Goal: Information Seeking & Learning: Learn about a topic

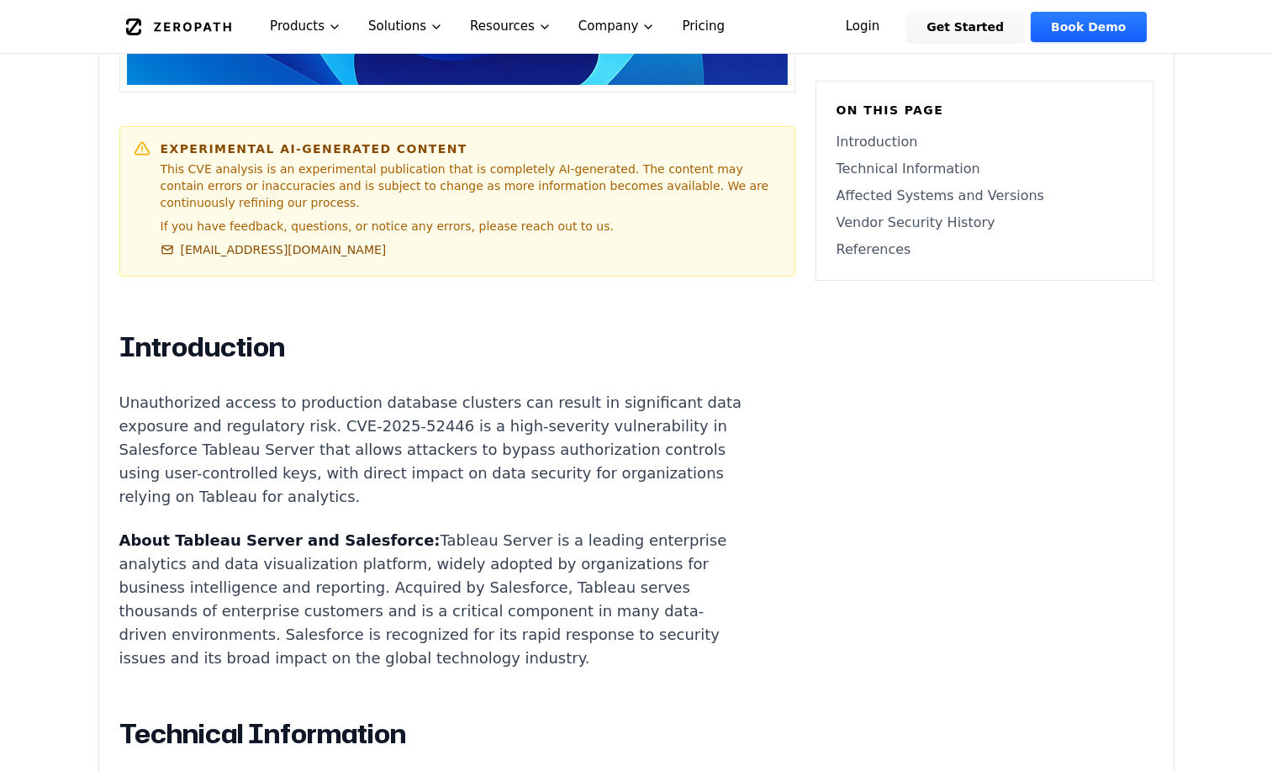
scroll to position [840, 0]
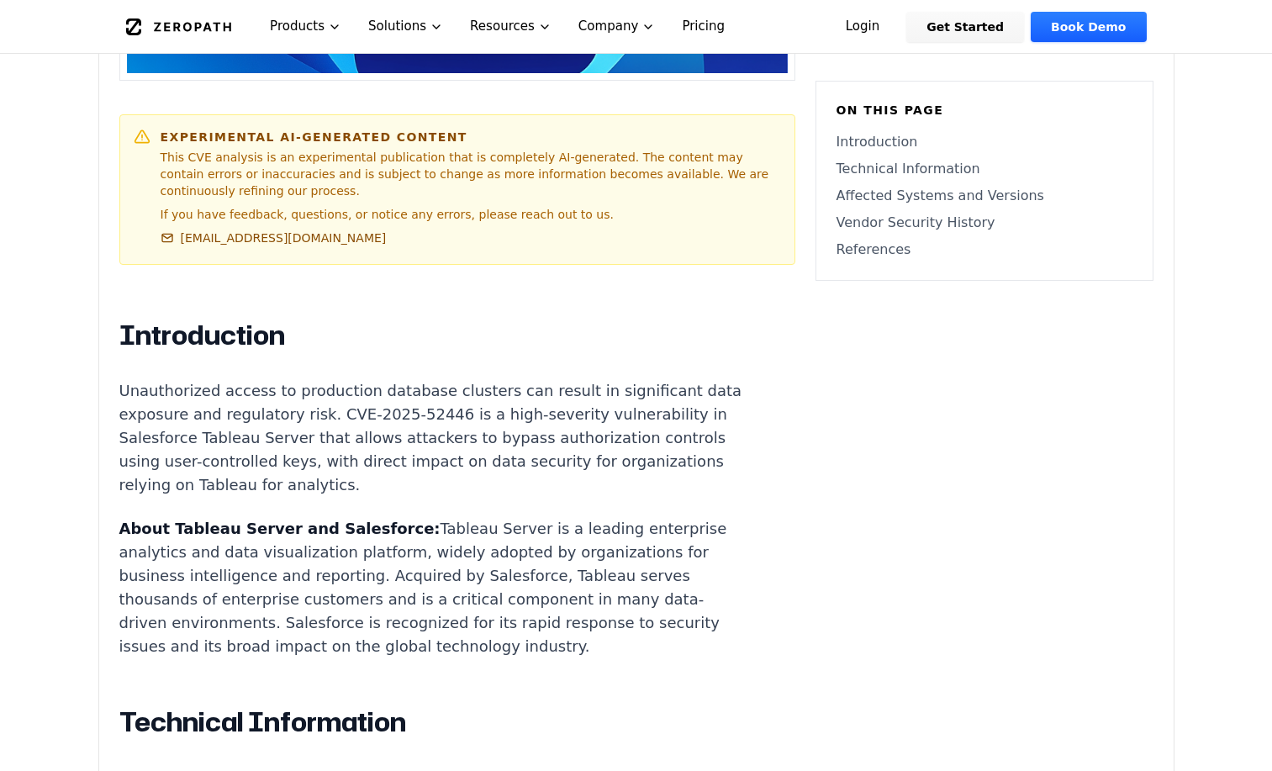
click at [176, 519] on strong "About Tableau Server and Salesforce:" at bounding box center [279, 528] width 321 height 18
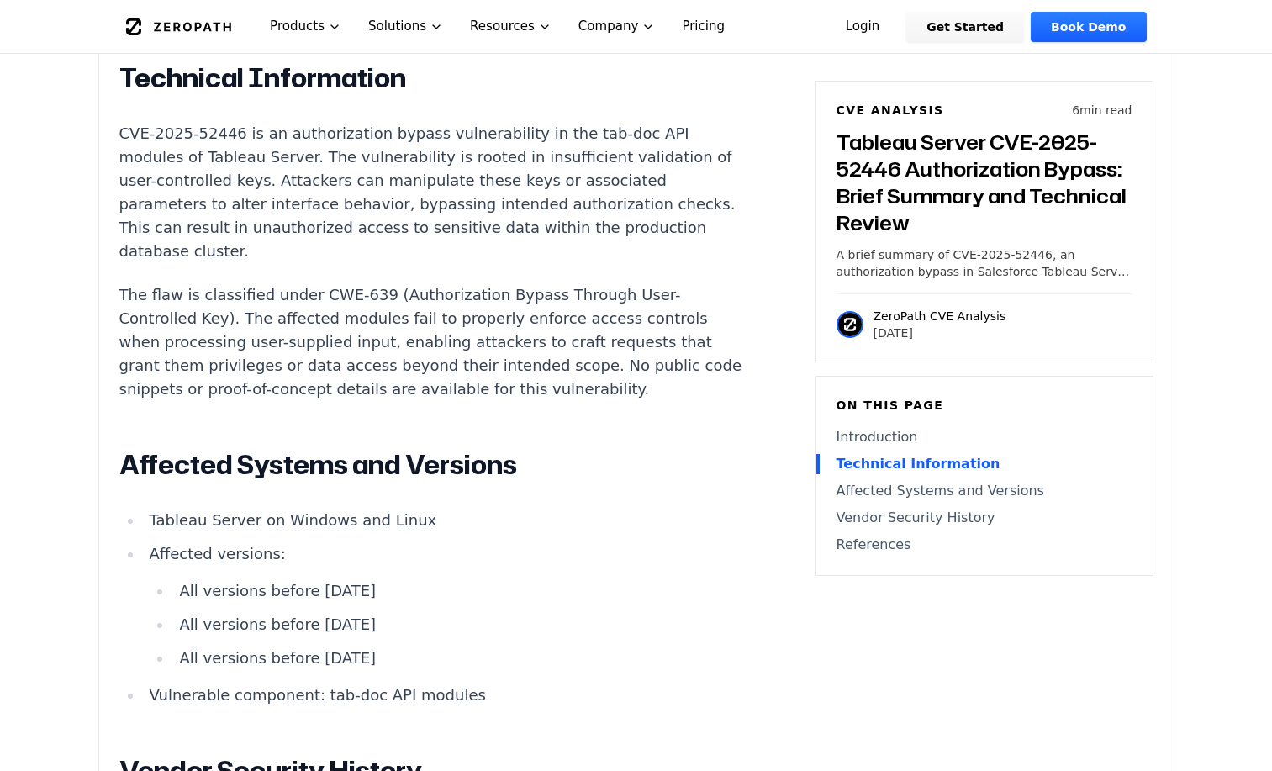
scroll to position [1513, 0]
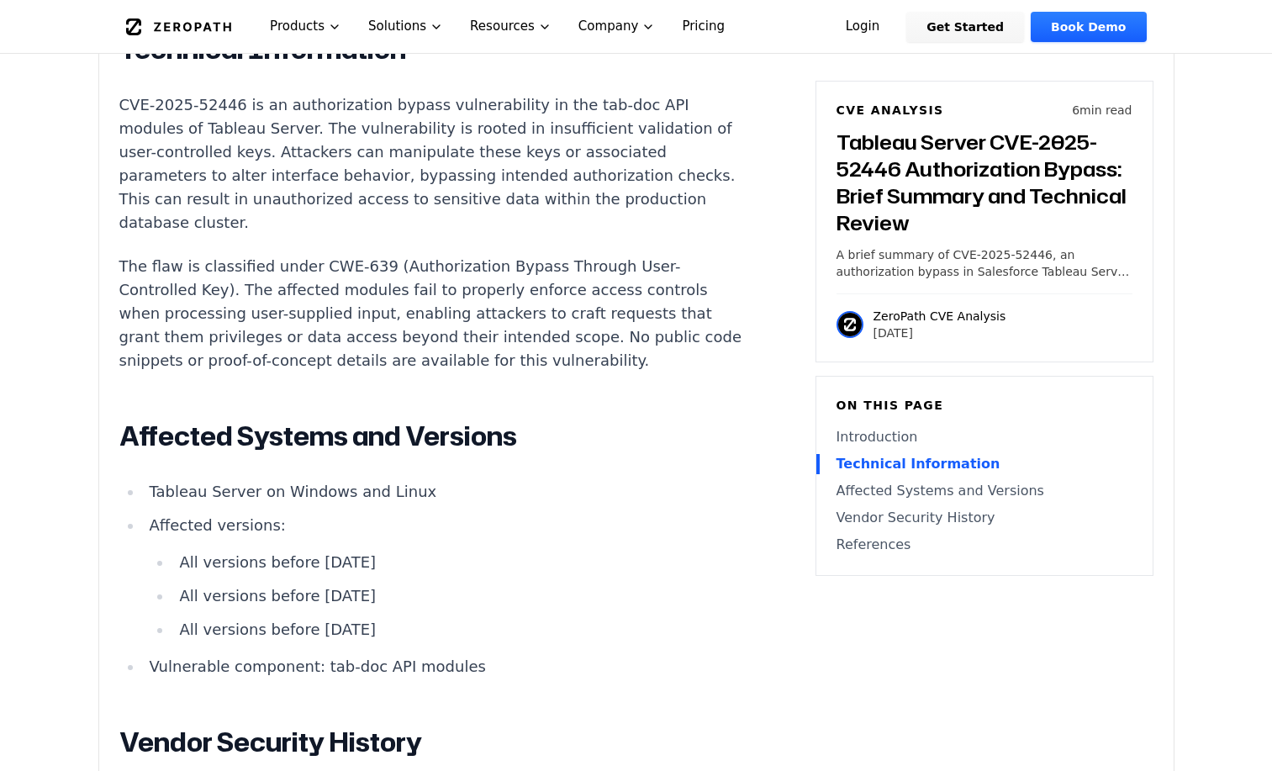
drag, startPoint x: 324, startPoint y: 575, endPoint x: 388, endPoint y: 578, distance: 64.0
click at [381, 584] on li "All versions before [DATE]" at bounding box center [457, 596] width 571 height 24
click at [408, 584] on li "All versions before [DATE]" at bounding box center [457, 596] width 571 height 24
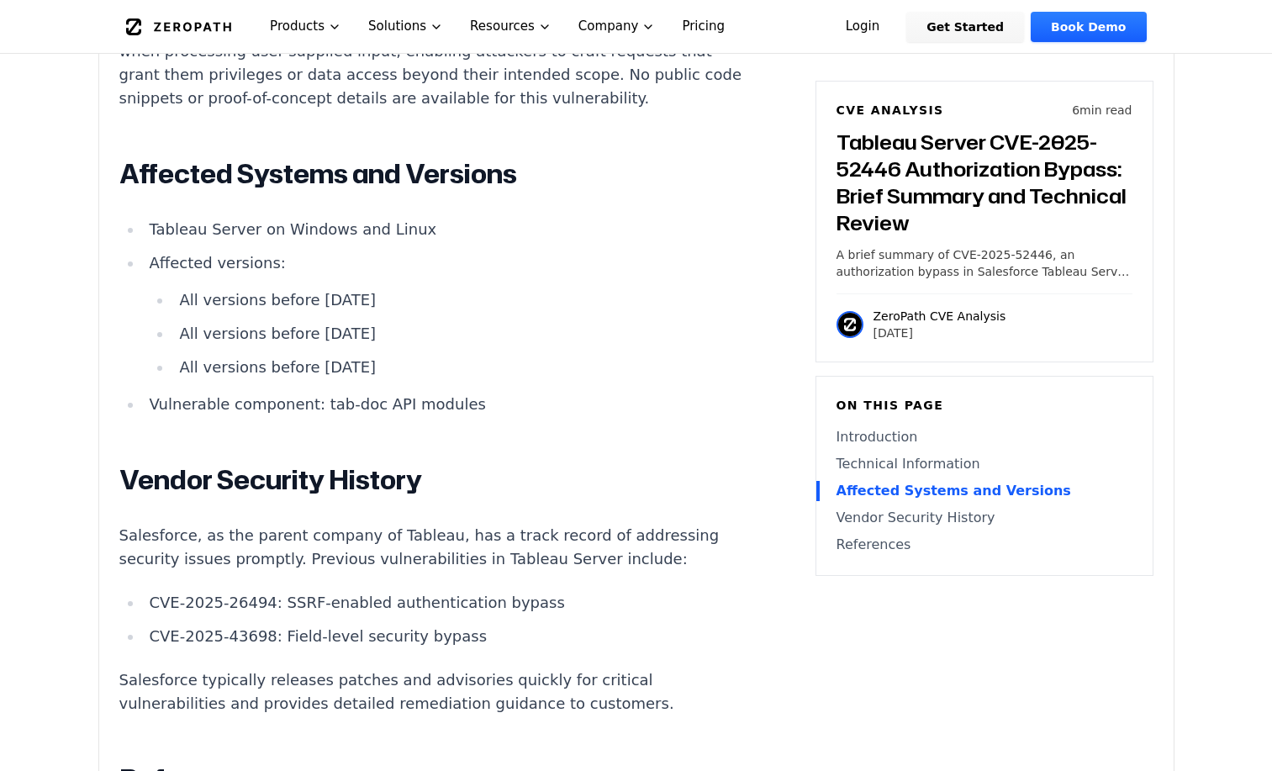
scroll to position [1765, 0]
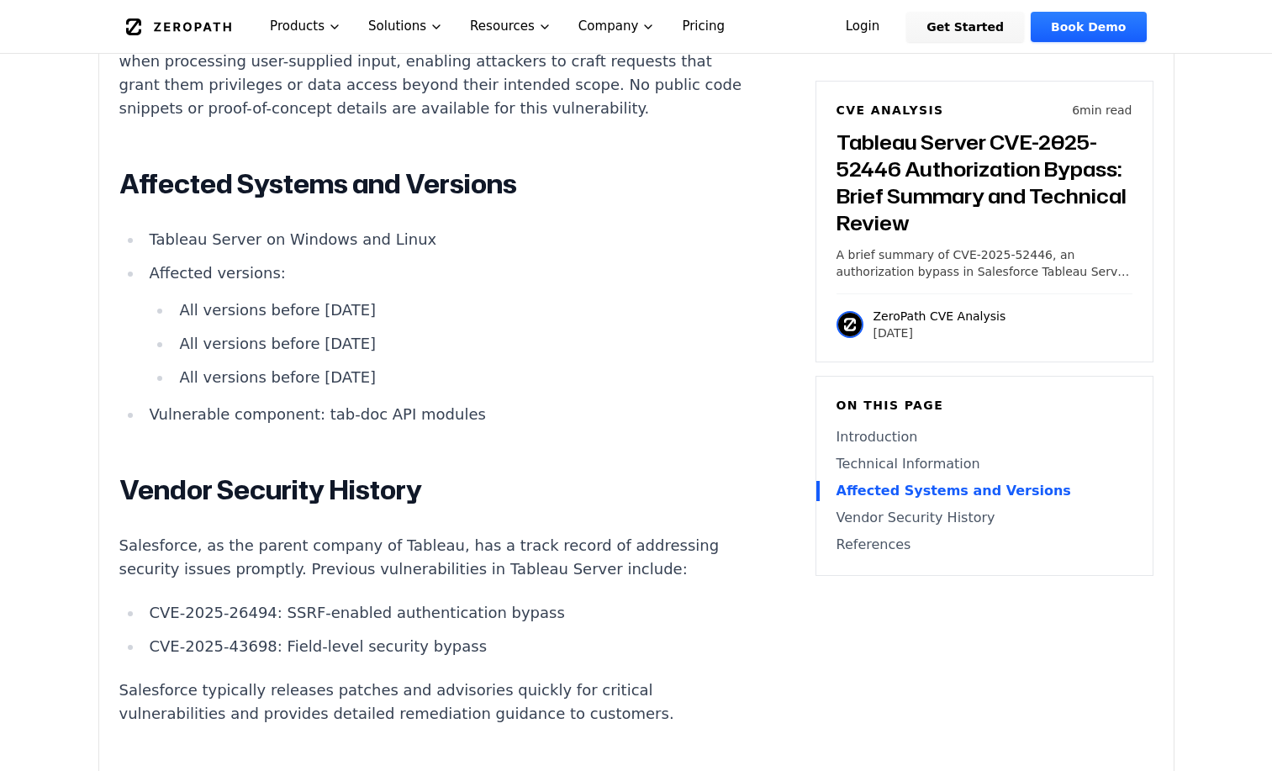
click at [373, 601] on li "CVE-2025-26494: SSRF-enabled authentication bypass" at bounding box center [444, 613] width 602 height 24
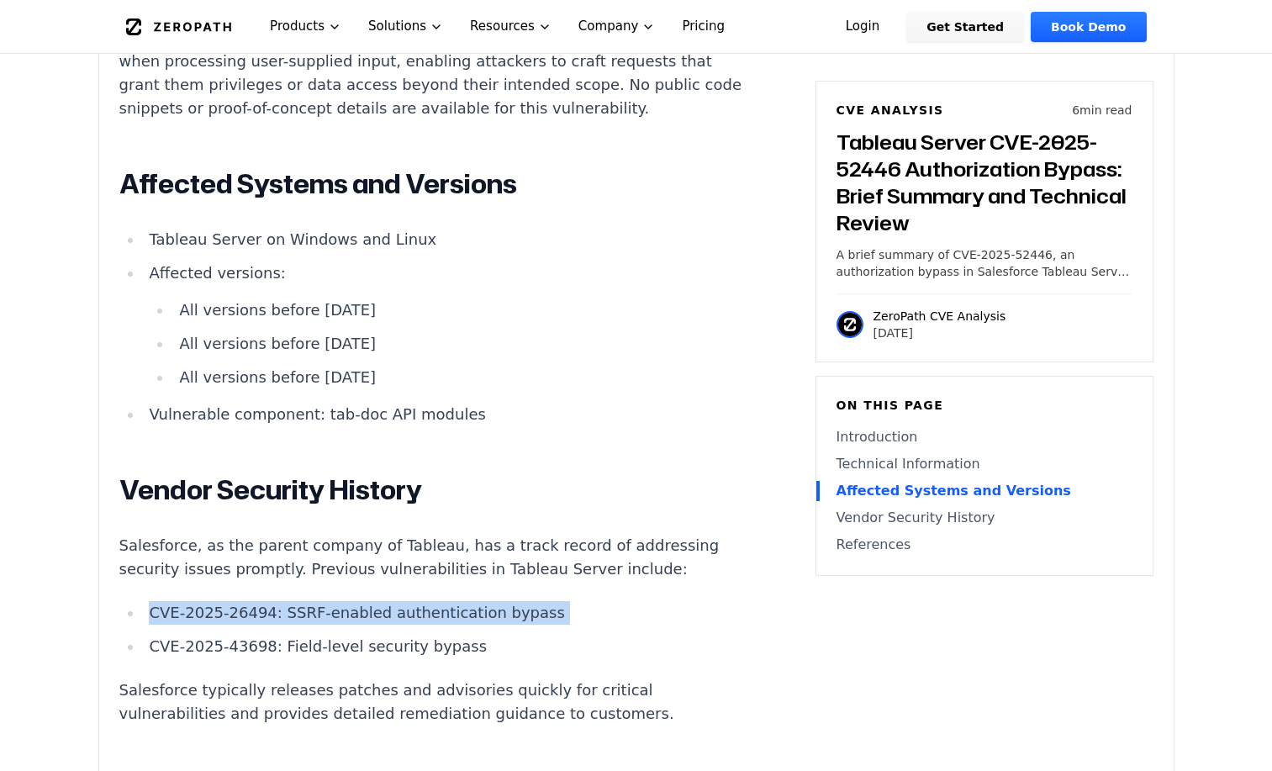
click at [373, 601] on li "CVE-2025-26494: SSRF-enabled authentication bypass" at bounding box center [444, 613] width 602 height 24
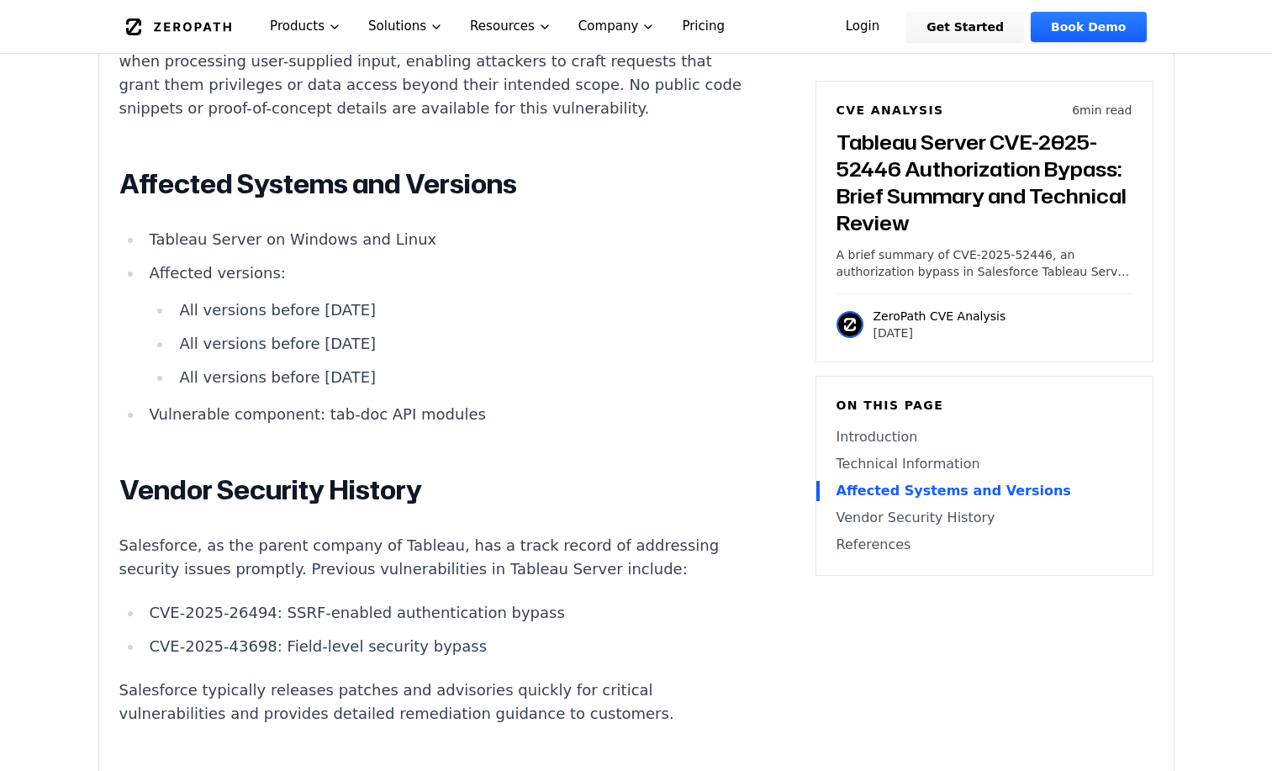
click at [356, 635] on li "CVE-2025-43698: Field-level security bypass" at bounding box center [444, 647] width 602 height 24
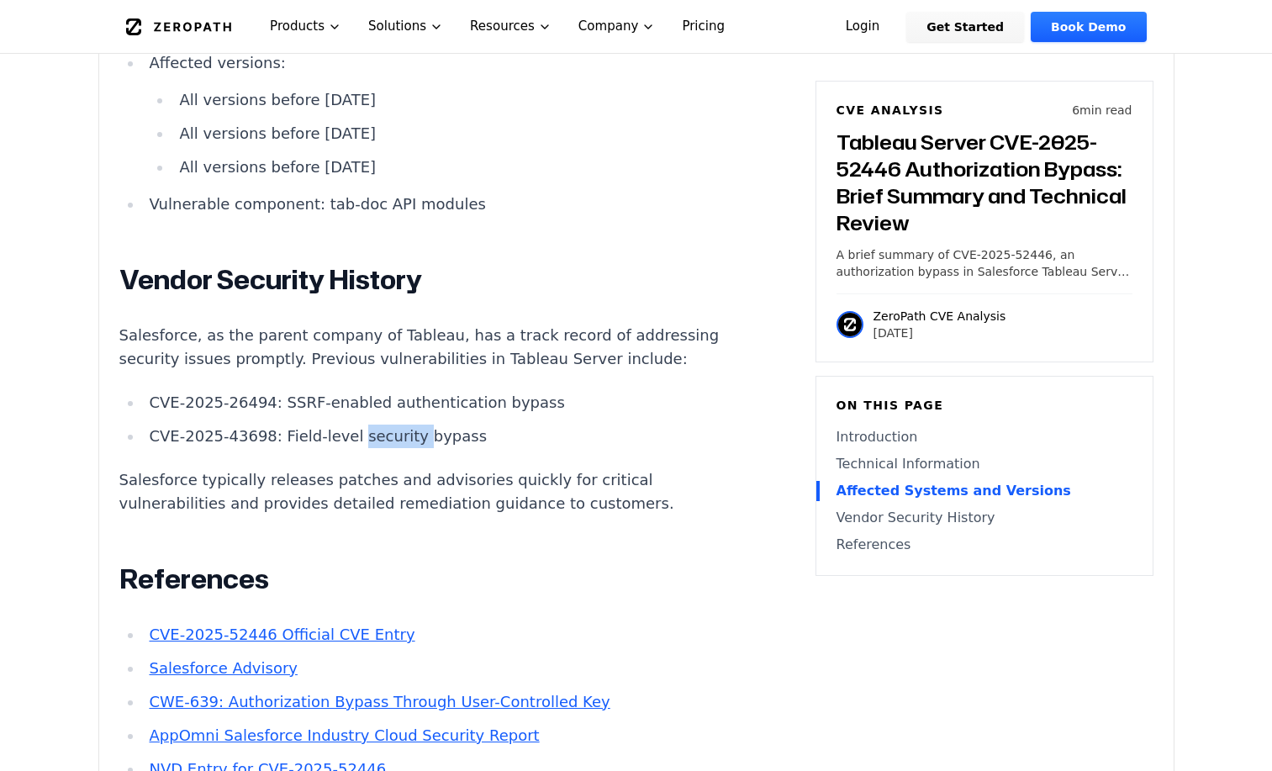
scroll to position [2017, 0]
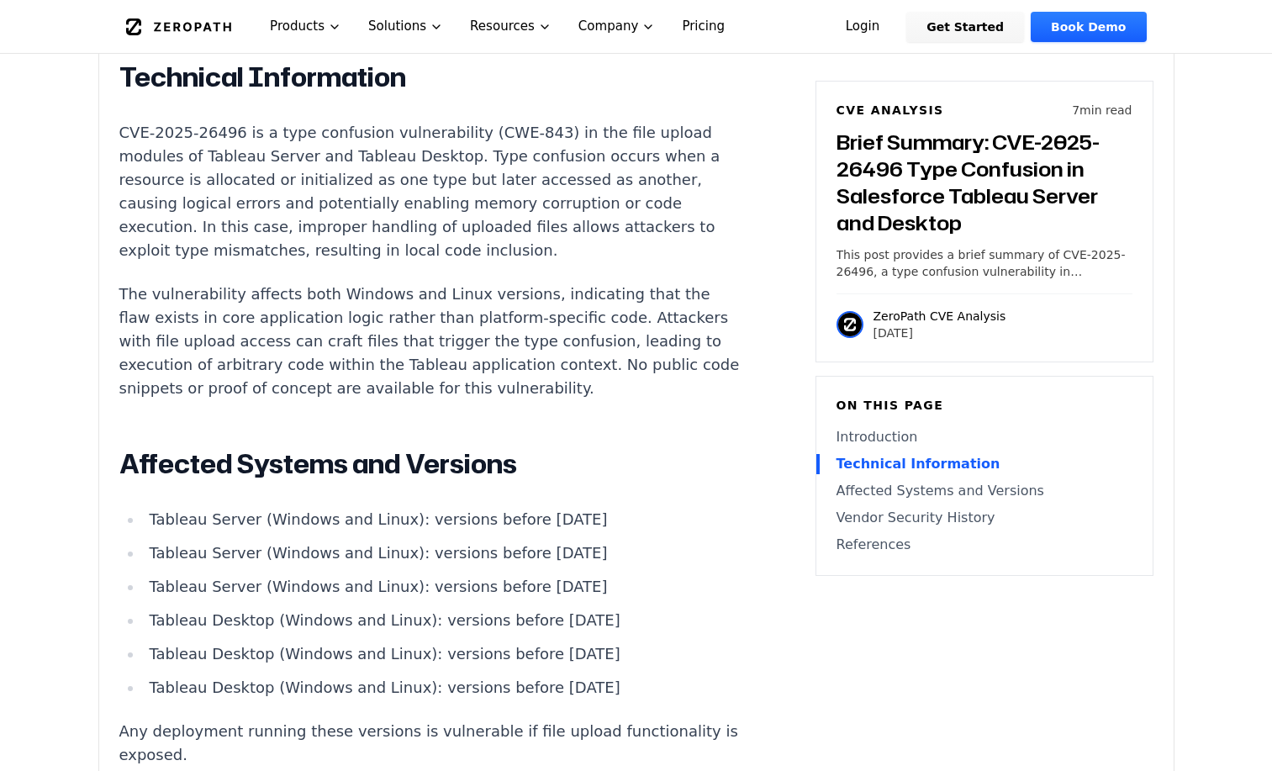
scroll to position [1513, 0]
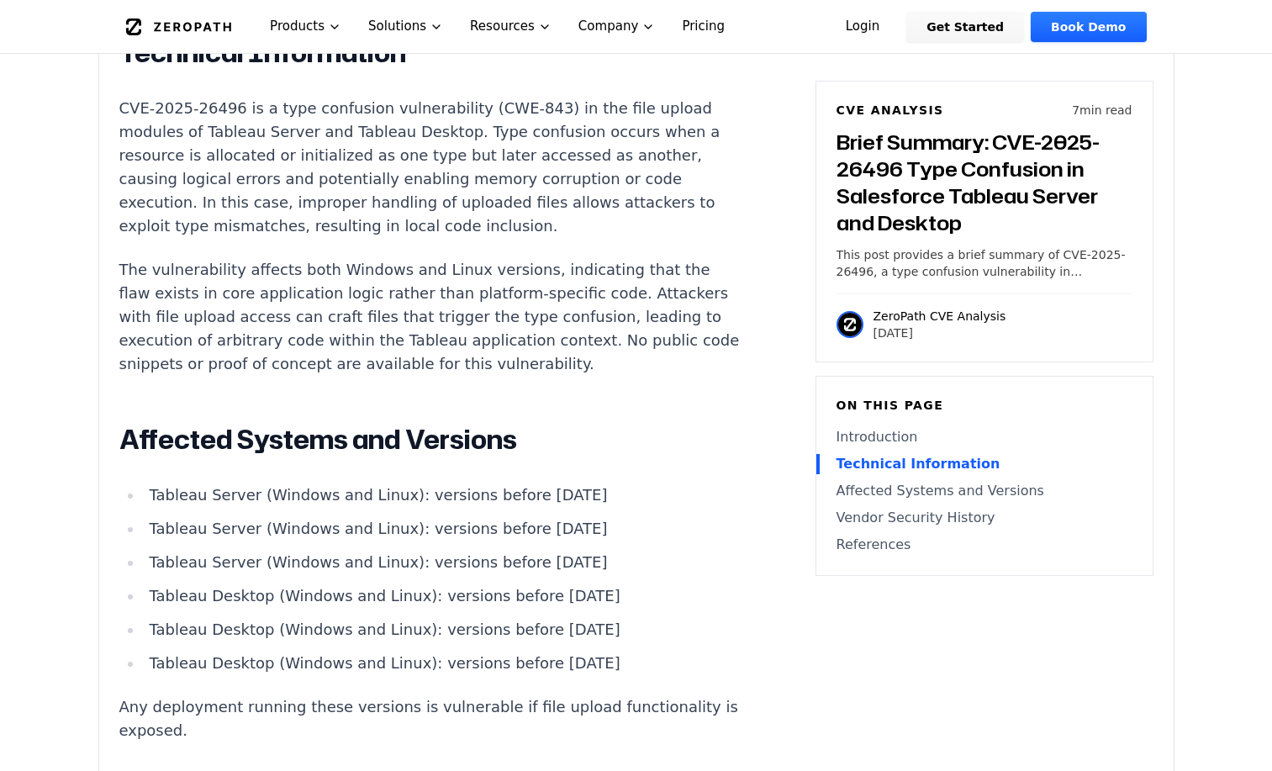
click at [331, 550] on li "Tableau Server (Windows and Linux): versions before 2023.3.19" at bounding box center [444, 562] width 602 height 24
click at [371, 517] on li "Tableau Server (Windows and Linux): versions before 2024.2.12" at bounding box center [444, 529] width 602 height 24
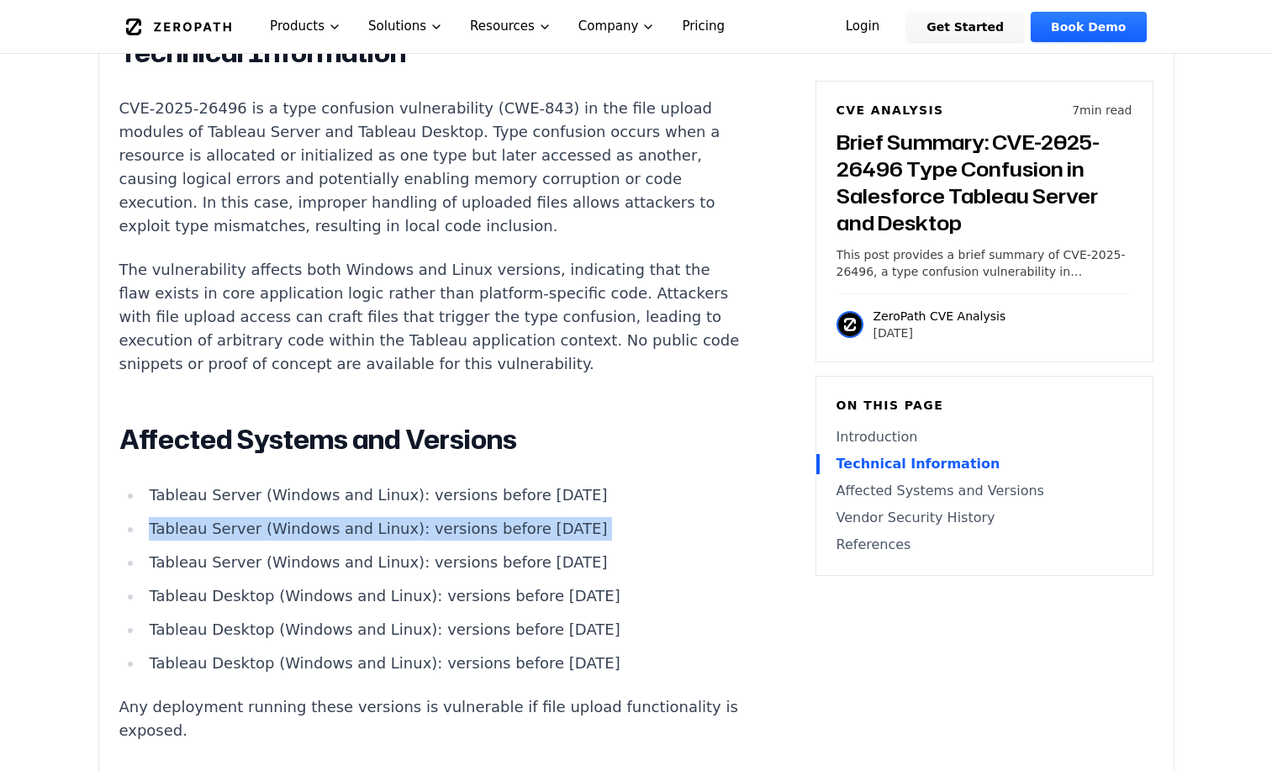
click at [371, 517] on li "Tableau Server (Windows and Linux): versions before 2024.2.12" at bounding box center [444, 529] width 602 height 24
